Goal: Transaction & Acquisition: Purchase product/service

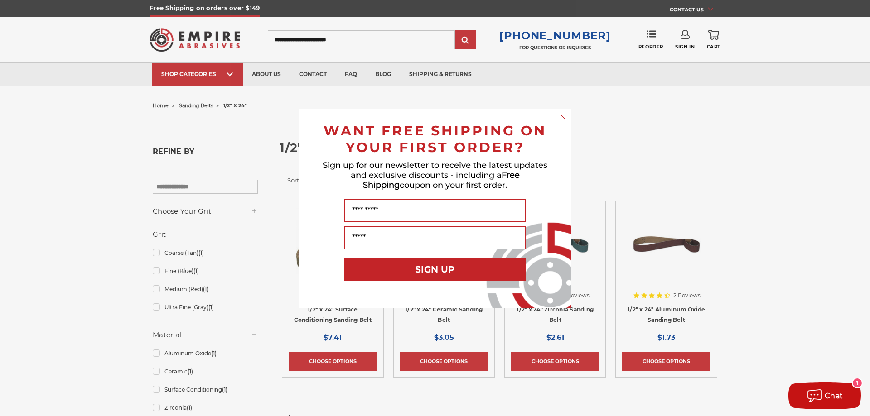
click at [565, 115] on circle "Close dialog" at bounding box center [563, 116] width 9 height 9
